Goal: Task Accomplishment & Management: Complete application form

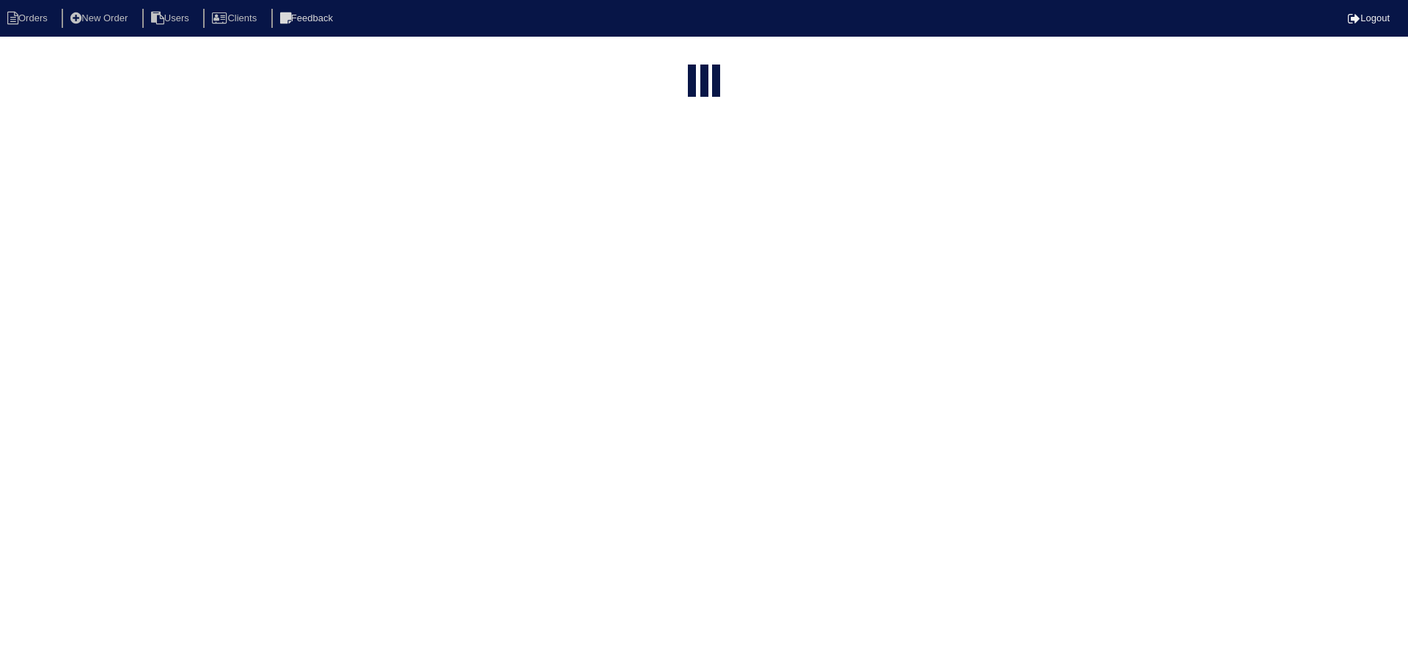
select select "15"
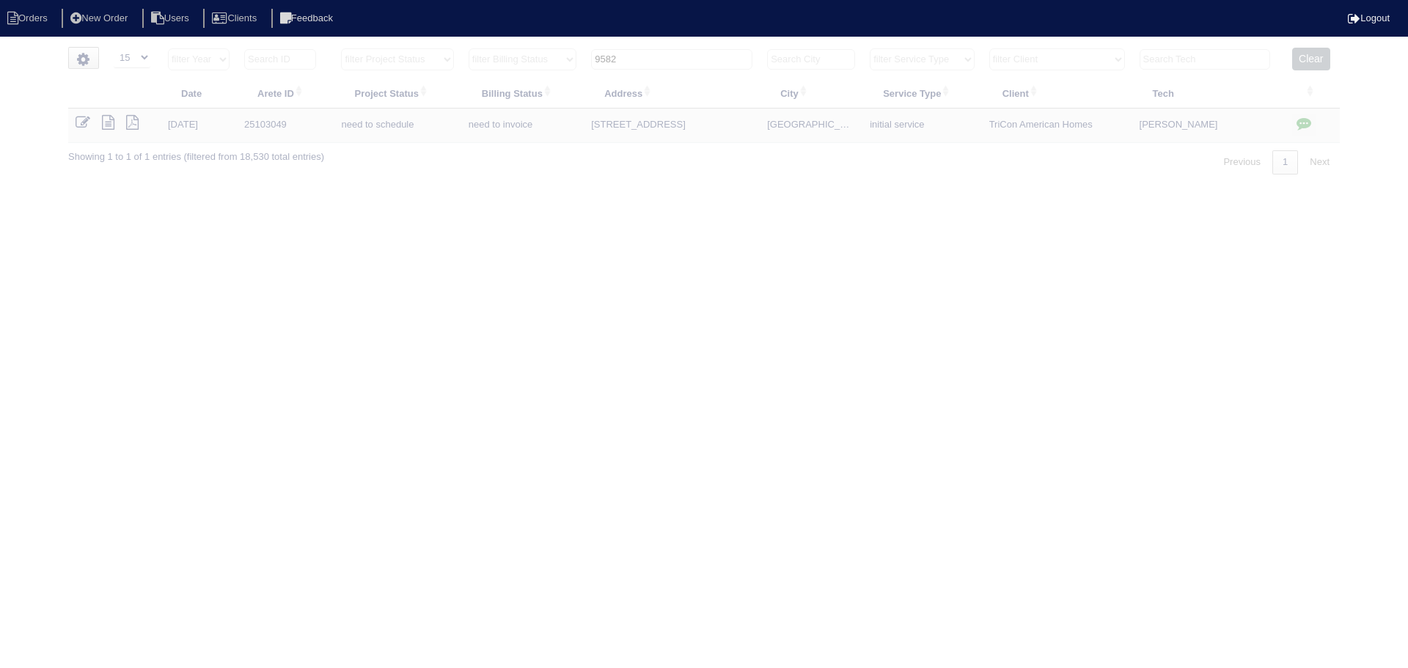
click at [673, 59] on input "9582" at bounding box center [671, 59] width 161 height 21
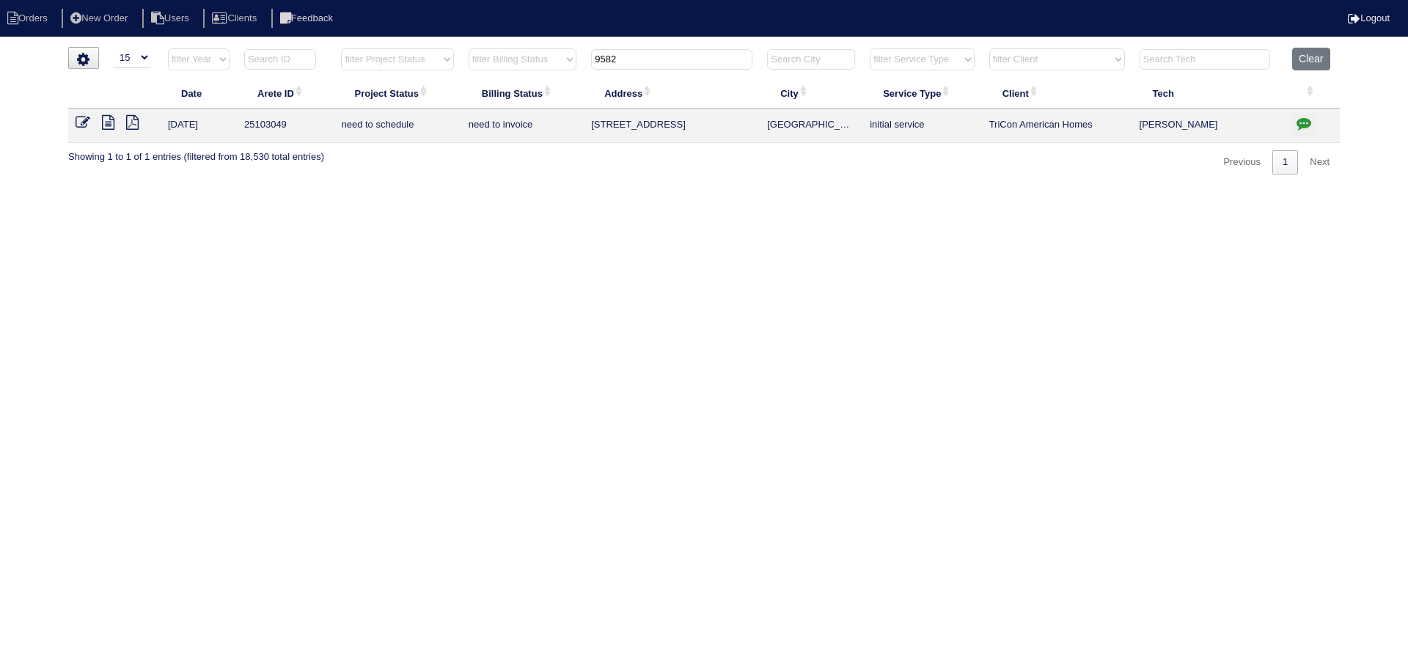
click at [673, 60] on input "9582" at bounding box center [671, 59] width 161 height 21
click at [674, 60] on input "9582" at bounding box center [671, 59] width 161 height 21
click at [104, 123] on icon at bounding box center [108, 122] width 12 height 15
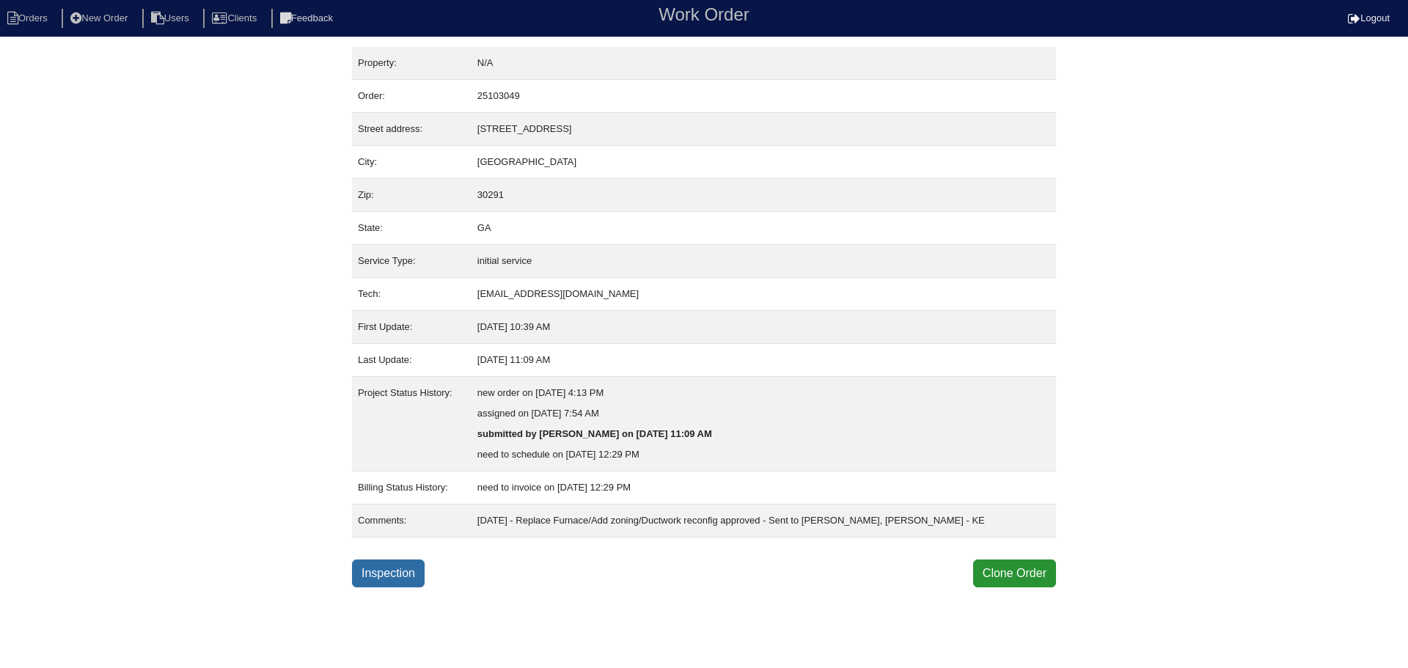
click at [378, 566] on link "Inspection" at bounding box center [388, 574] width 73 height 28
select select "0"
select select "[GEOGRAPHIC_DATA]"
select select "0"
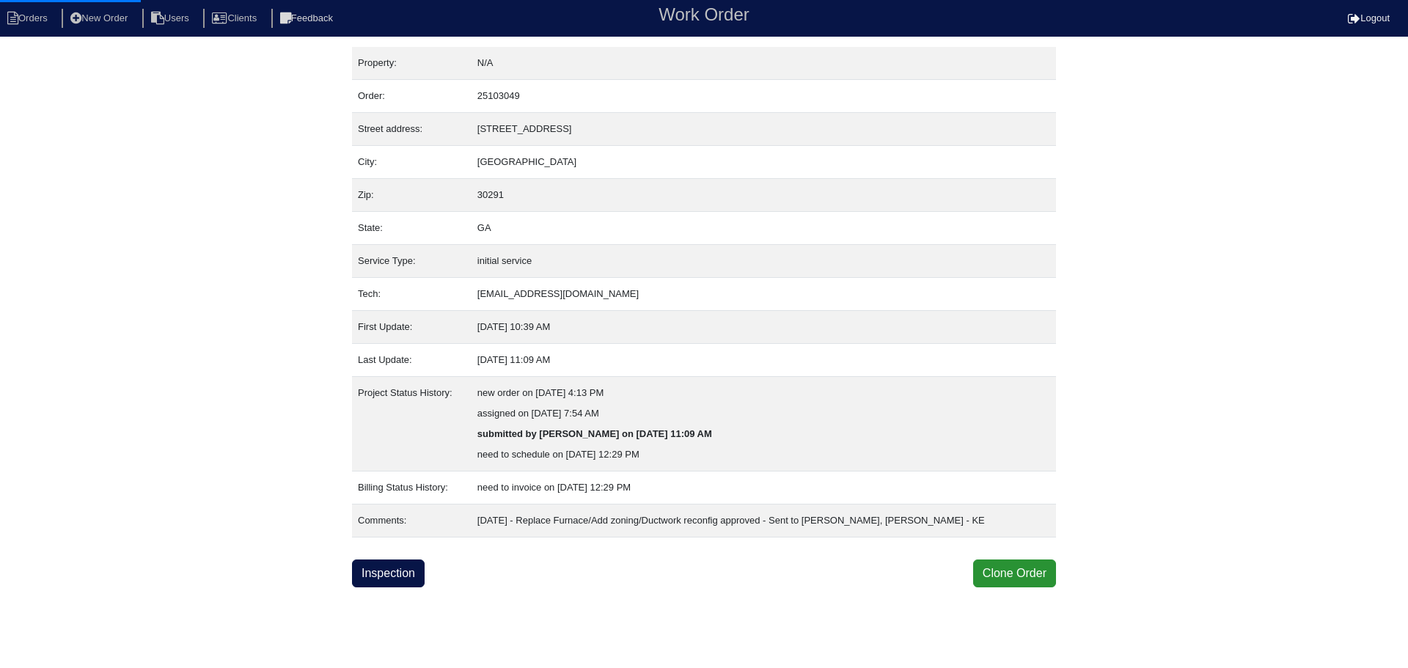
select select "0"
select select "1"
select select "0"
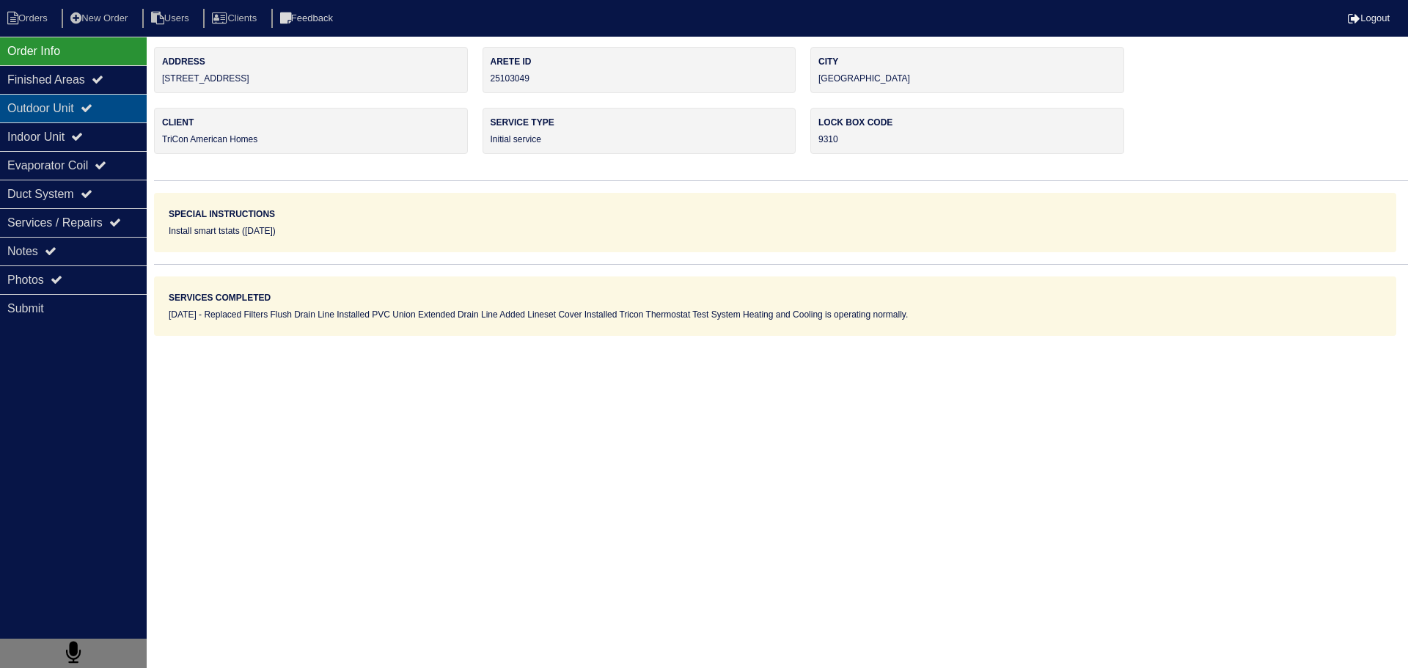
click at [136, 106] on div "Outdoor Unit" at bounding box center [73, 108] width 147 height 29
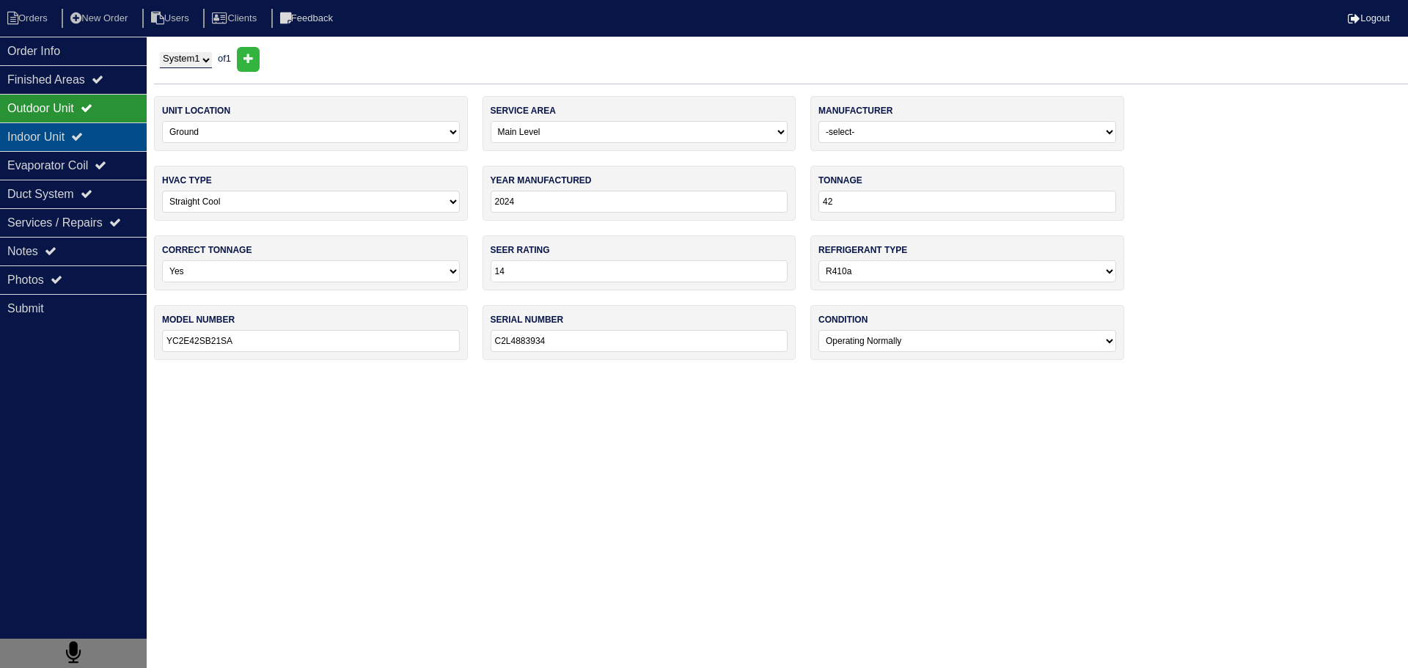
click at [114, 145] on div "Indoor Unit" at bounding box center [73, 136] width 147 height 29
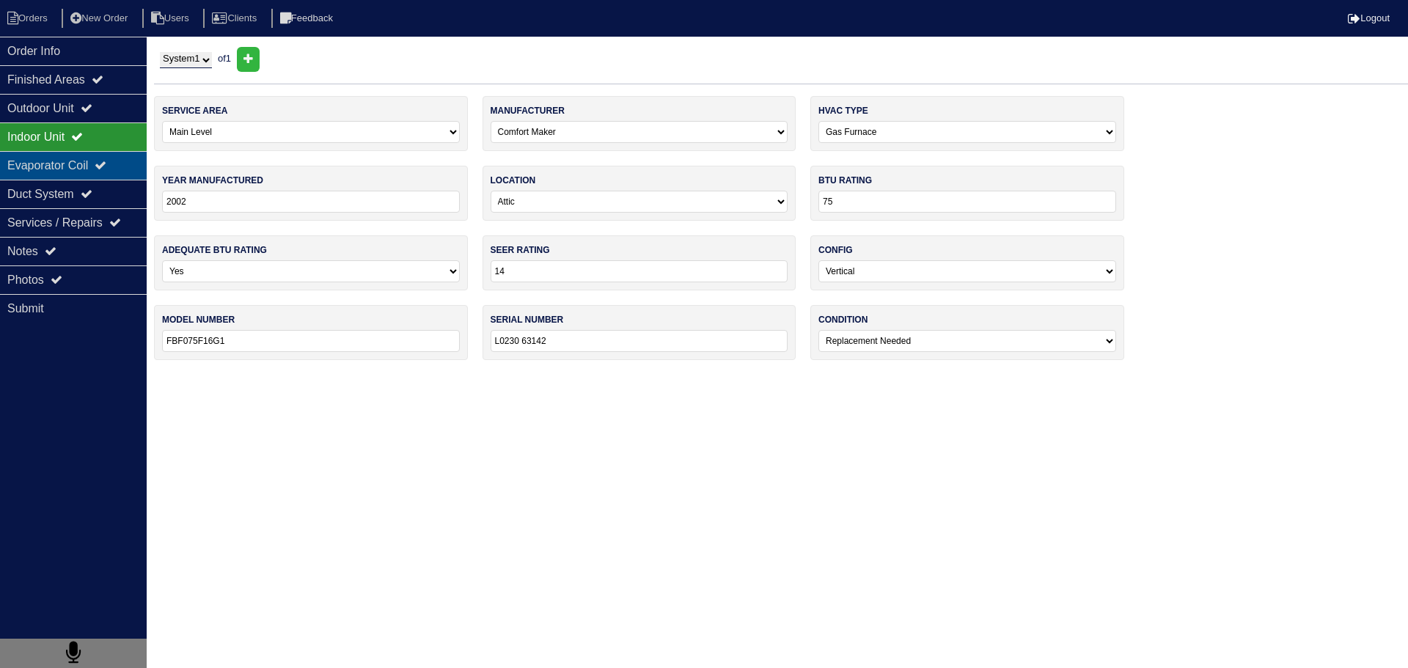
click at [108, 172] on div "Evaporator Coil" at bounding box center [73, 165] width 147 height 29
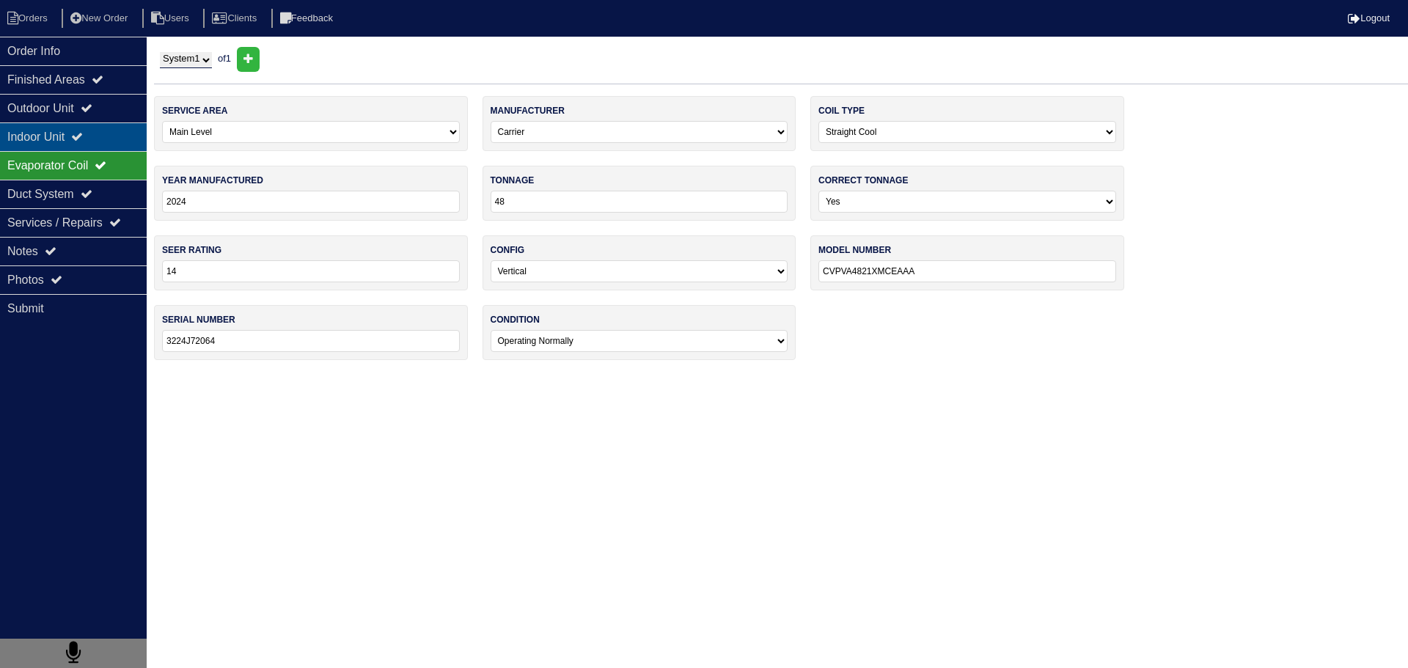
click at [114, 136] on div "Indoor Unit" at bounding box center [73, 136] width 147 height 29
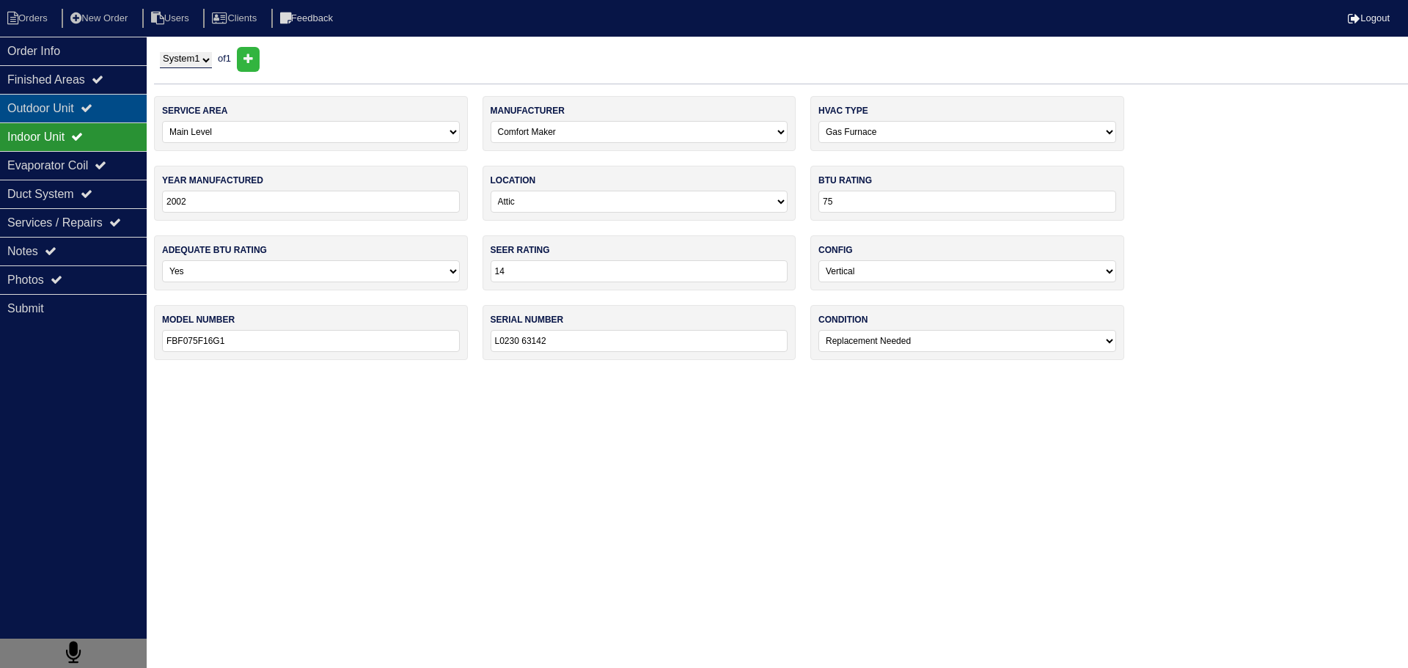
click at [124, 111] on div "Outdoor Unit" at bounding box center [73, 108] width 147 height 29
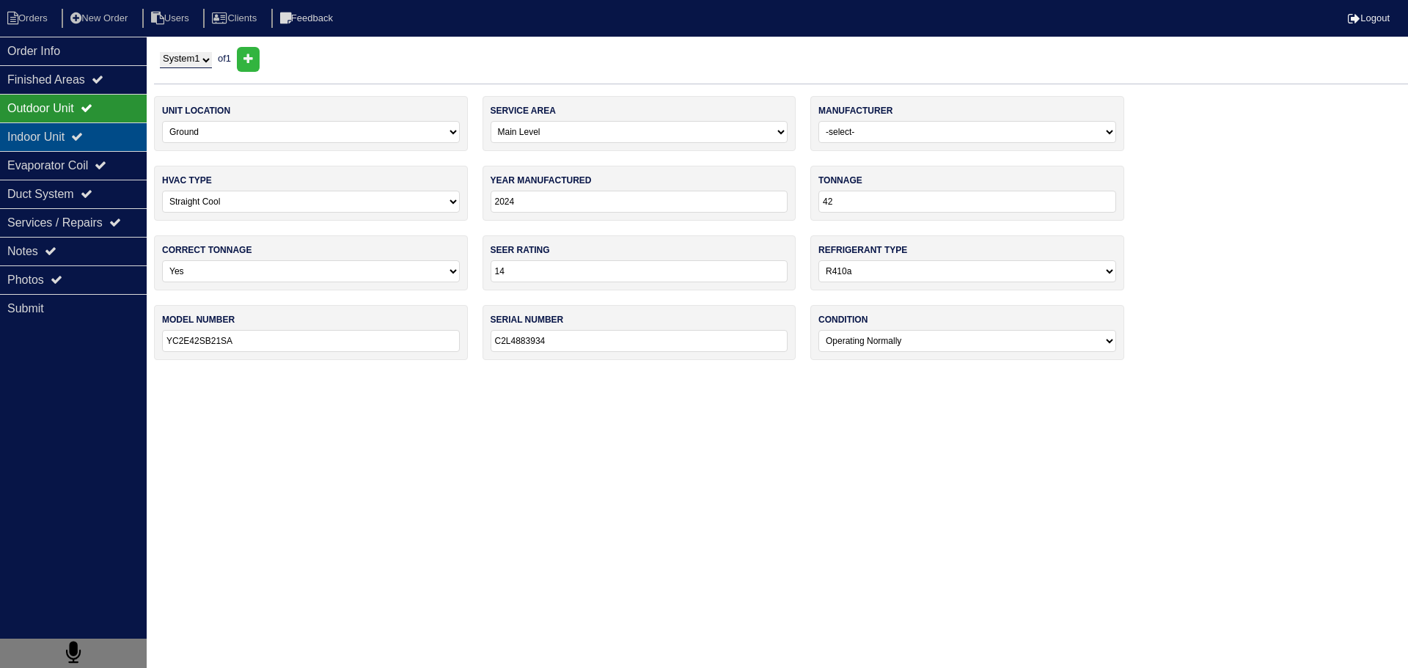
click at [118, 139] on div "Indoor Unit" at bounding box center [73, 136] width 147 height 29
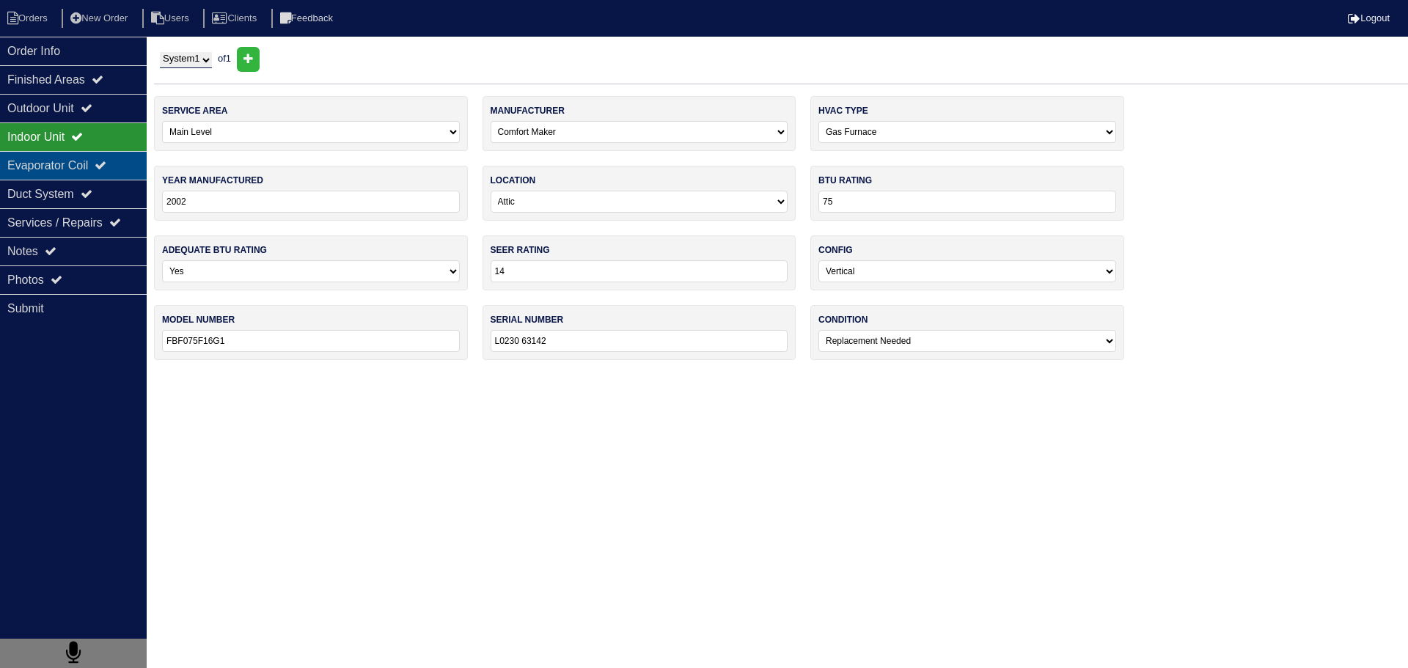
click at [106, 161] on icon at bounding box center [101, 165] width 12 height 12
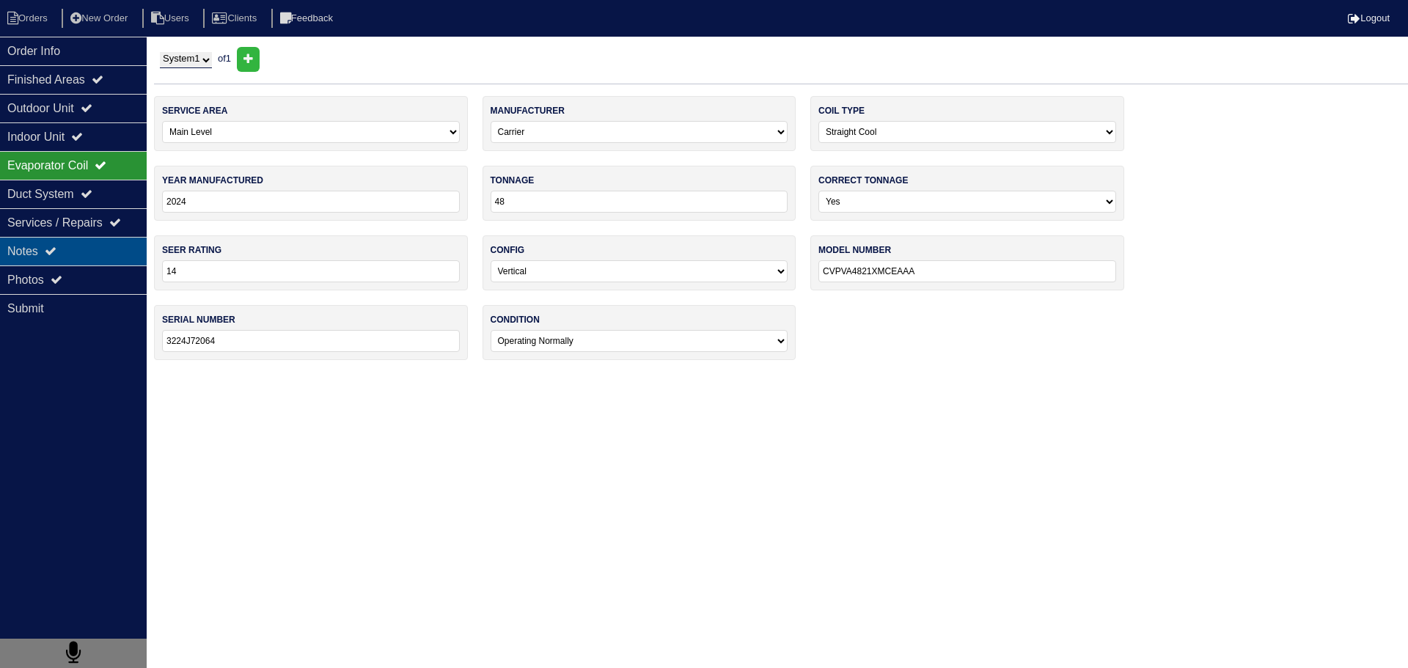
click at [88, 256] on div "Notes" at bounding box center [73, 251] width 147 height 29
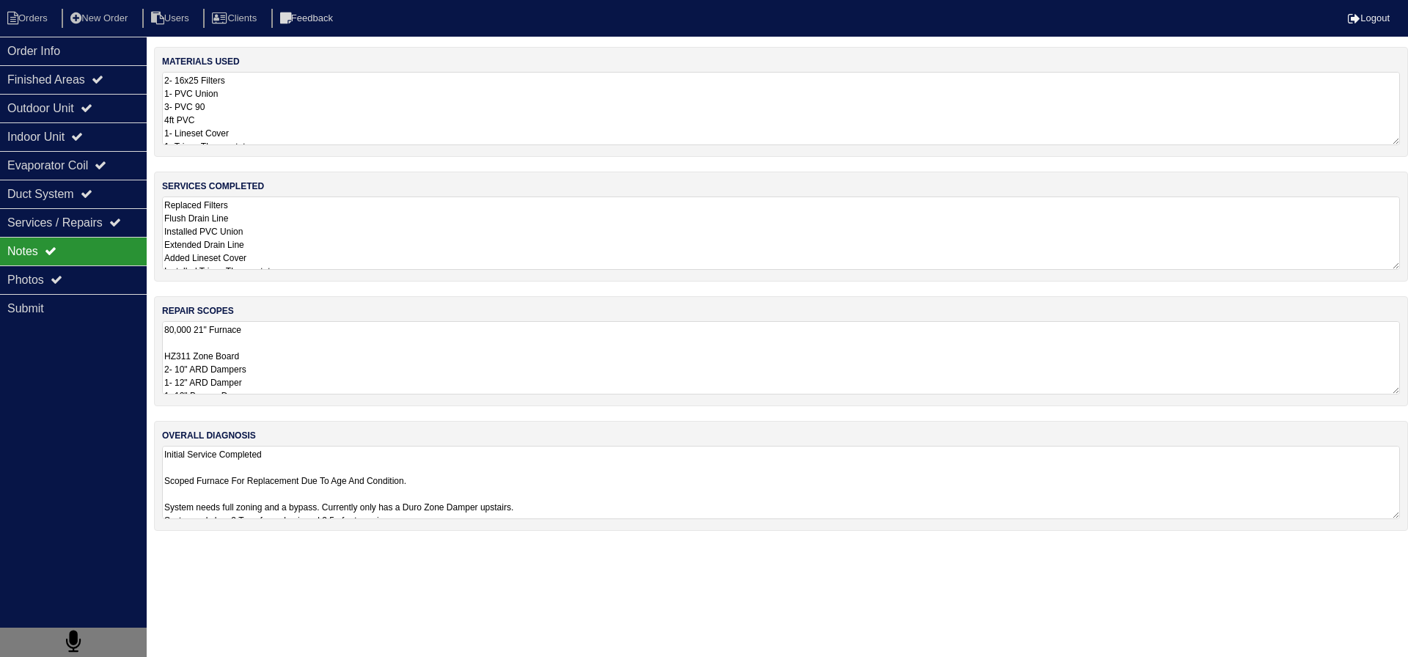
click at [302, 395] on div "repair scopes 80,000 21" Furnace HZ311 Zone Board 2- 10" ARD Dampers 1- 12" ARD…" at bounding box center [781, 351] width 1254 height 110
click at [294, 359] on textarea "80,000 21" Furnace HZ311 Zone Board 2- 10" ARD Dampers 1- 12" ARD Damper 1- 12"…" at bounding box center [775, 357] width 1227 height 73
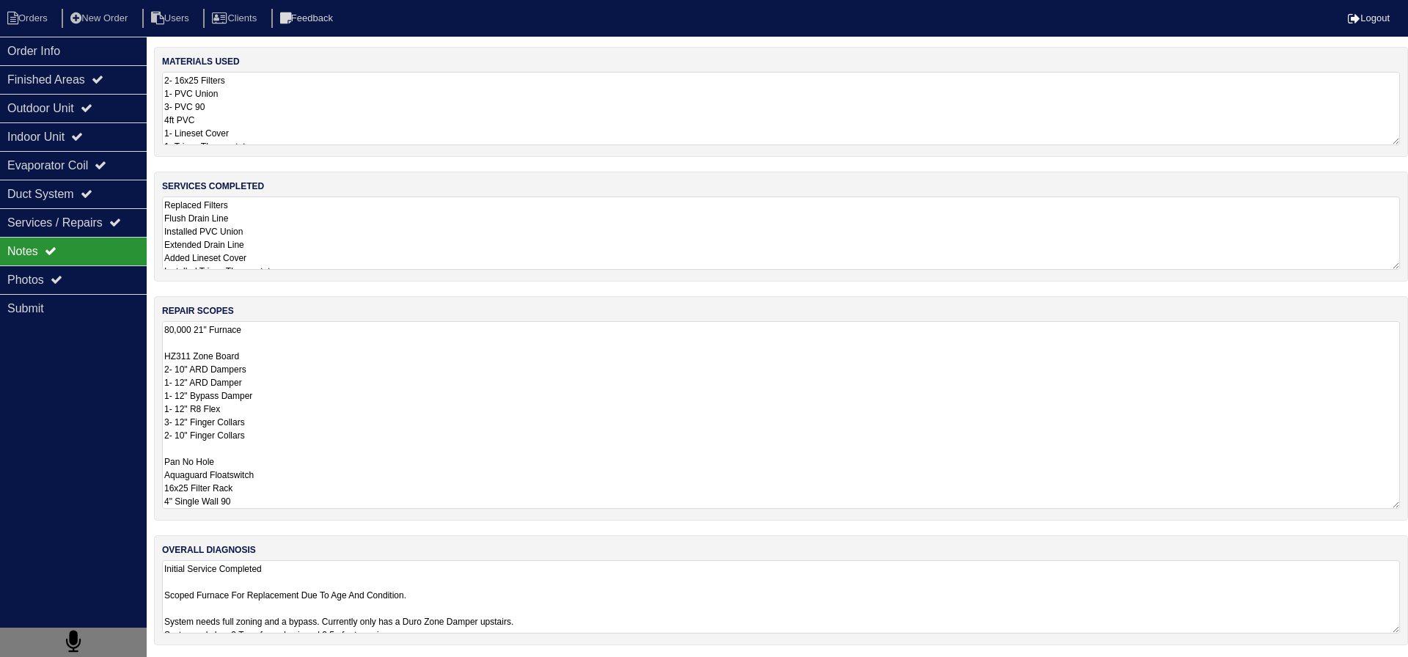
click at [290, 267] on textarea "Replaced Filters Flush Drain Line Installed PVC Union Extended Drain Line Added…" at bounding box center [781, 233] width 1238 height 73
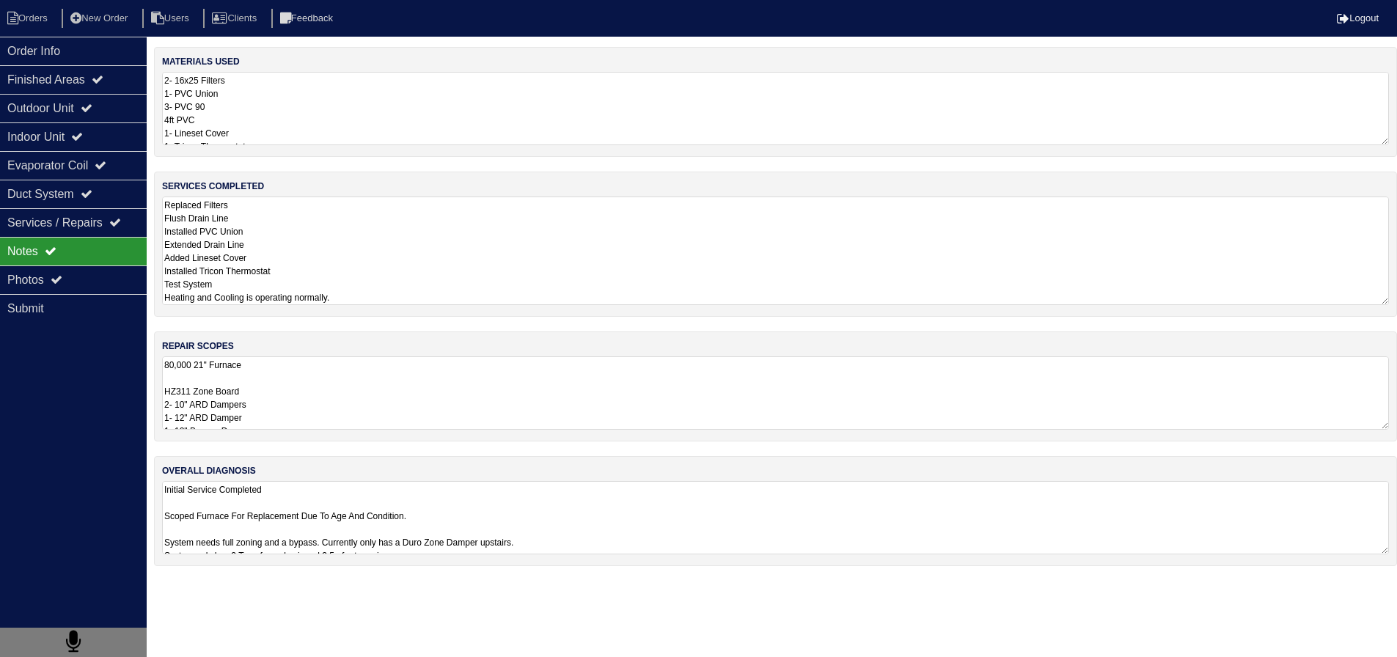
click at [298, 390] on textarea "80,000 21" Furnace HZ311 Zone Board 2- 10" ARD Dampers 1- 12" ARD Damper 1- 12"…" at bounding box center [775, 392] width 1227 height 73
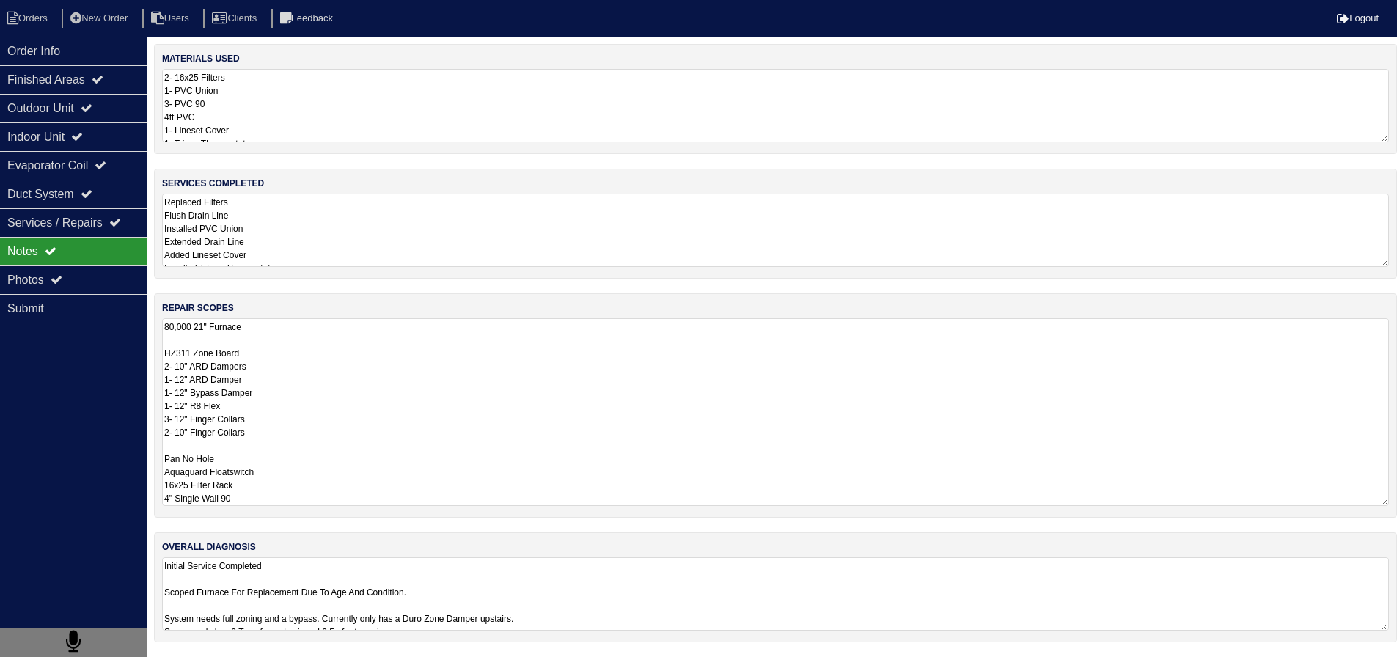
click at [279, 392] on textarea "80,000 21" Furnace HZ311 Zone Board 2- 10" ARD Dampers 1- 12" ARD Damper 1- 12"…" at bounding box center [775, 412] width 1227 height 188
click at [272, 430] on textarea "80,000 21" Furnace HZ311 Zone Board 2- 10" ARD Dampers 1- 12" ARD Damper 1- 12"…" at bounding box center [775, 412] width 1227 height 188
click at [269, 435] on textarea "80,000 21" Furnace HZ311 Zone Board 2- 10" ARD Dampers 1- 12" ARD Damper 1- 12"…" at bounding box center [775, 412] width 1227 height 188
click at [100, 279] on div "Photos" at bounding box center [73, 279] width 147 height 29
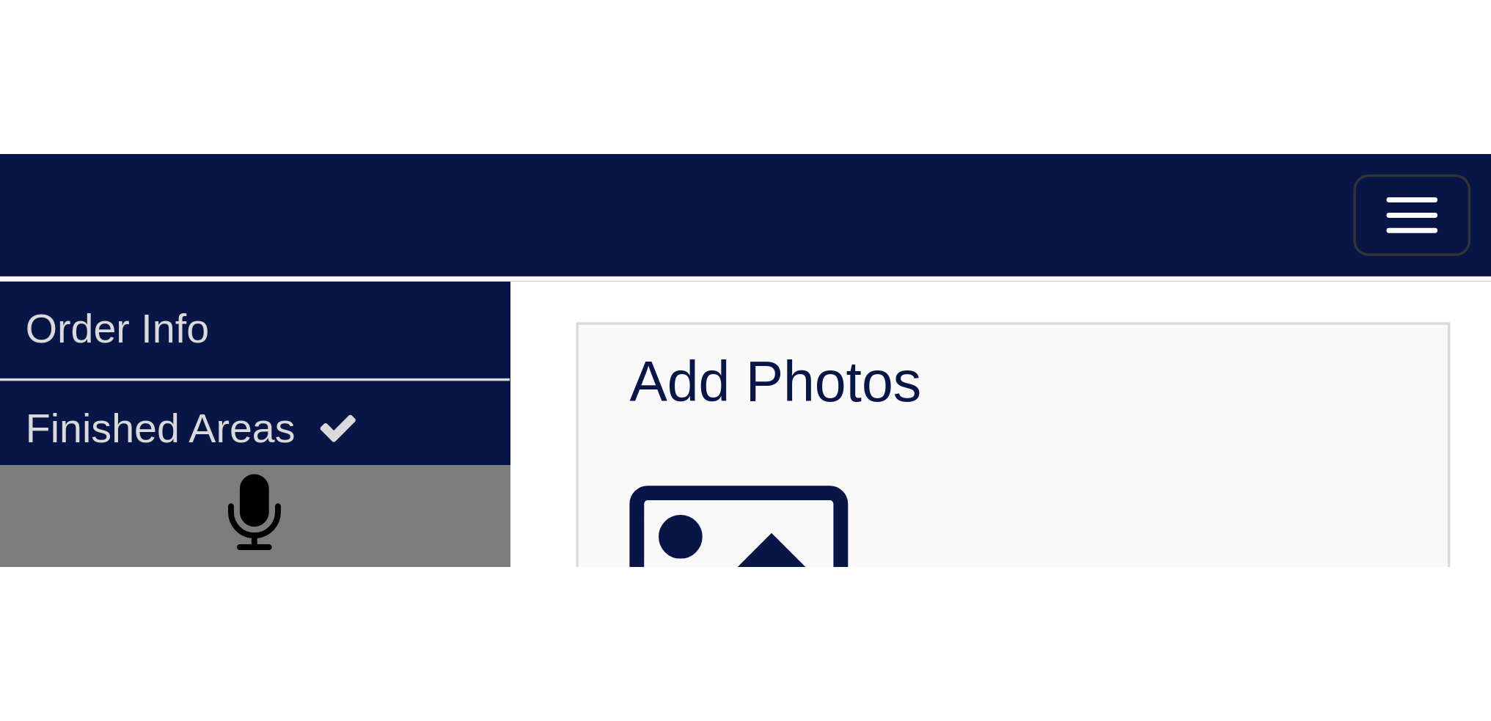
scroll to position [1173, 0]
